Goal: Task Accomplishment & Management: Complete application form

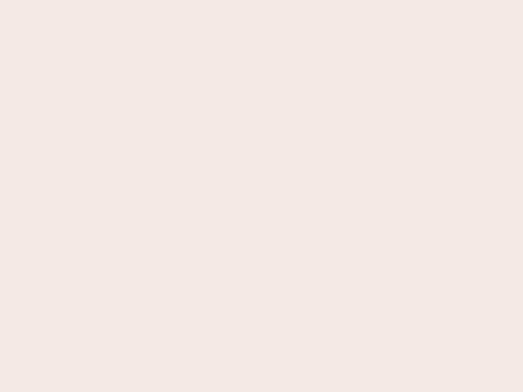
click at [261, 196] on nb-app "Almost there Thank you for registering for Newbook. Your account is under revie…" at bounding box center [261, 196] width 523 height 392
click at [261, 0] on nb-app "Almost there Thank you for registering for Newbook. Your account is under revie…" at bounding box center [261, 196] width 523 height 392
click at [279, 0] on nb-app "Almost there Thank you for registering for Newbook. Your account is under revie…" at bounding box center [261, 196] width 523 height 392
click at [261, 196] on nb-app "Almost there Thank you for registering for Newbook. Your account is under revie…" at bounding box center [261, 196] width 523 height 392
click at [261, 0] on nb-app "Almost there Thank you for registering for Newbook. Your account is under revie…" at bounding box center [261, 196] width 523 height 392
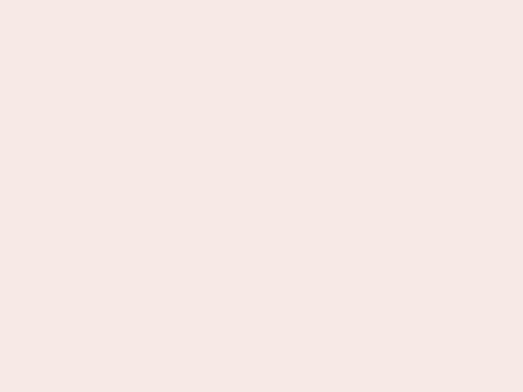
click at [183, 0] on nb-app "Almost there Thank you for registering for Newbook. Your account is under revie…" at bounding box center [261, 196] width 523 height 392
click at [261, 196] on nb-app "Almost there Thank you for registering for Newbook. Your account is under revie…" at bounding box center [261, 196] width 523 height 392
click at [261, 0] on nb-app "Almost there Thank you for registering for Newbook. Your account is under revie…" at bounding box center [261, 196] width 523 height 392
click at [183, 0] on nb-app "Almost there Thank you for registering for Newbook. Your account is under revie…" at bounding box center [261, 196] width 523 height 392
click at [261, 196] on nb-app "Almost there Thank you for registering for Newbook. Your account is under revie…" at bounding box center [261, 196] width 523 height 392
